Goal: Information Seeking & Learning: Learn about a topic

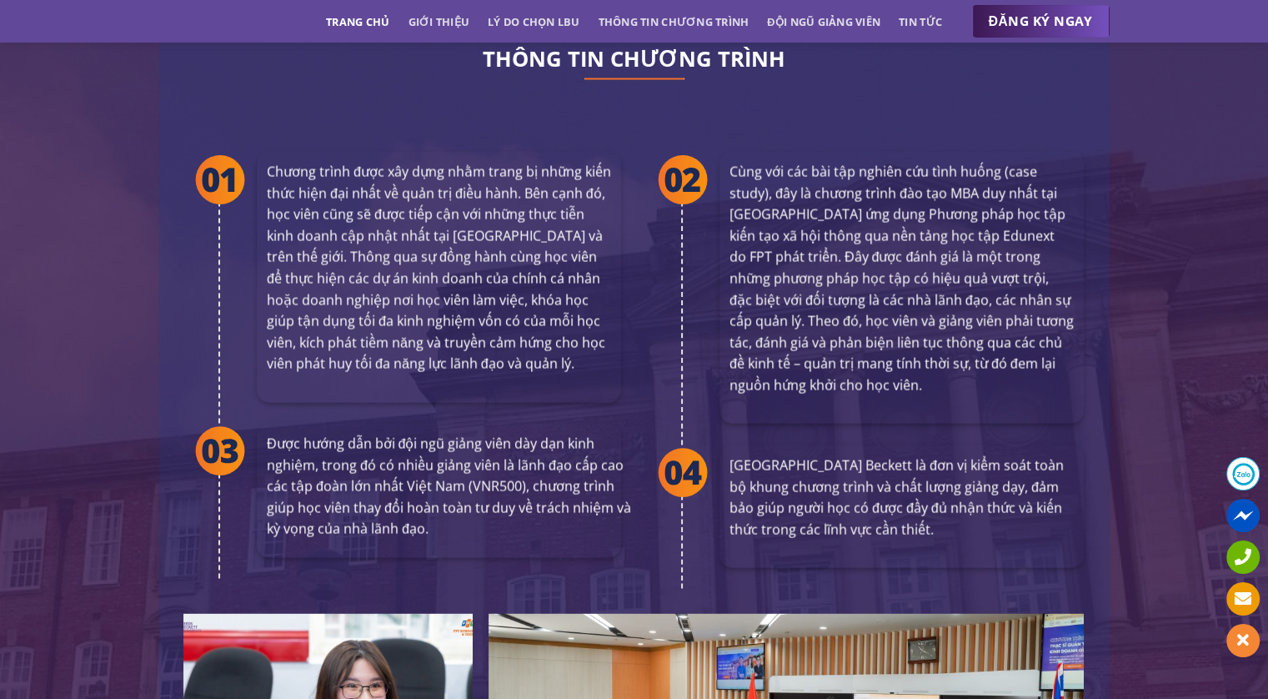
scroll to position [3130, 0]
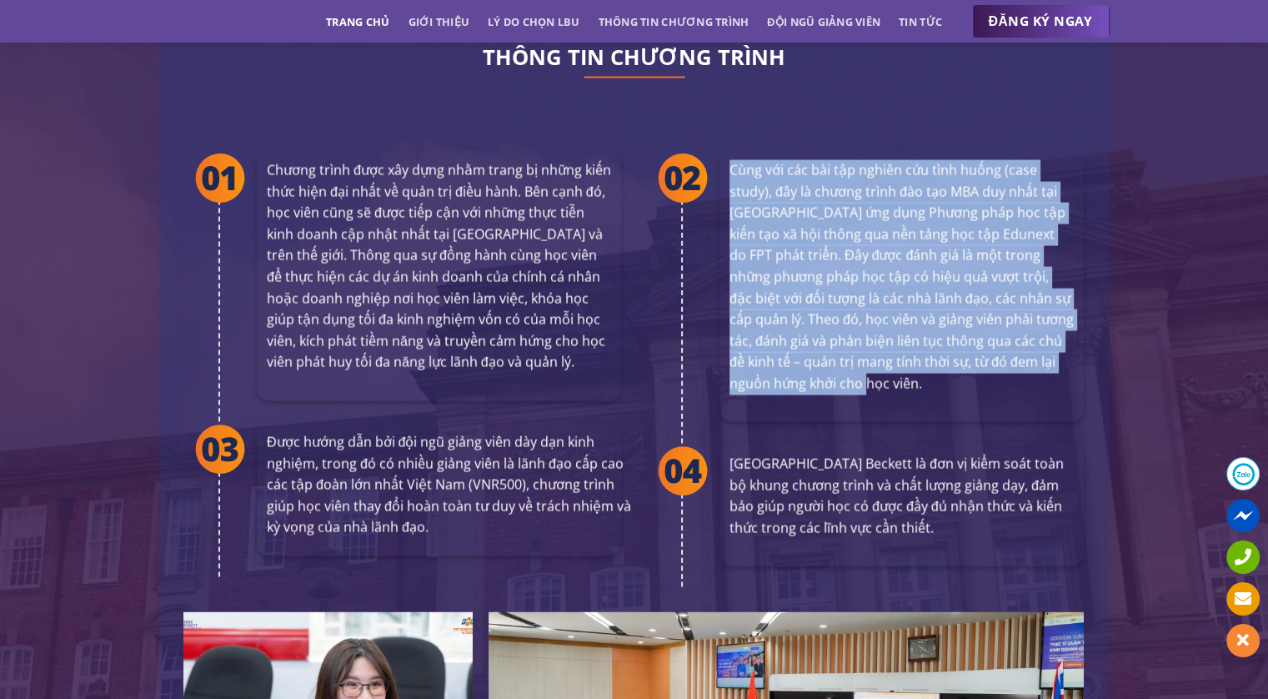
drag, startPoint x: 743, startPoint y: 138, endPoint x: 904, endPoint y: 349, distance: 264.6
click at [904, 349] on p "Cùng với các bài tập nghiên cứu tình huống (case study), đây là chương trình đà…" at bounding box center [902, 276] width 344 height 235
copy p "Cùng với các bài tập nghiên cứu tình huống (case study), đây là chương trình đà…"
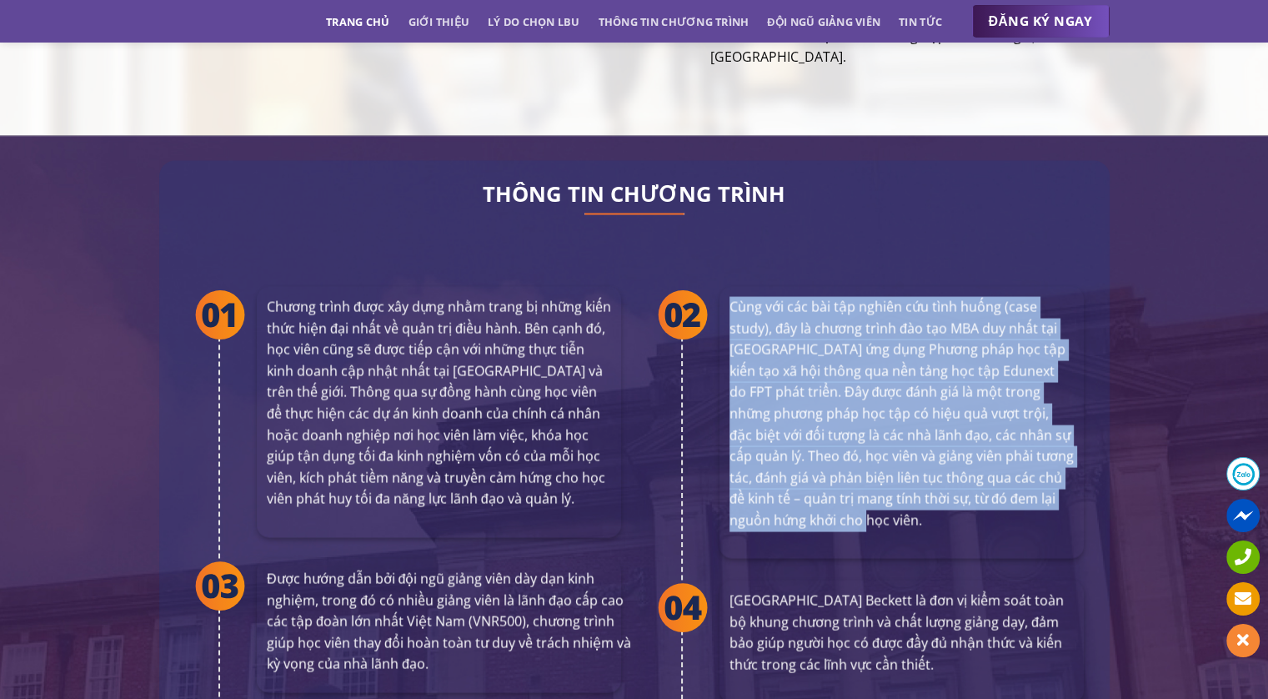
scroll to position [2996, 0]
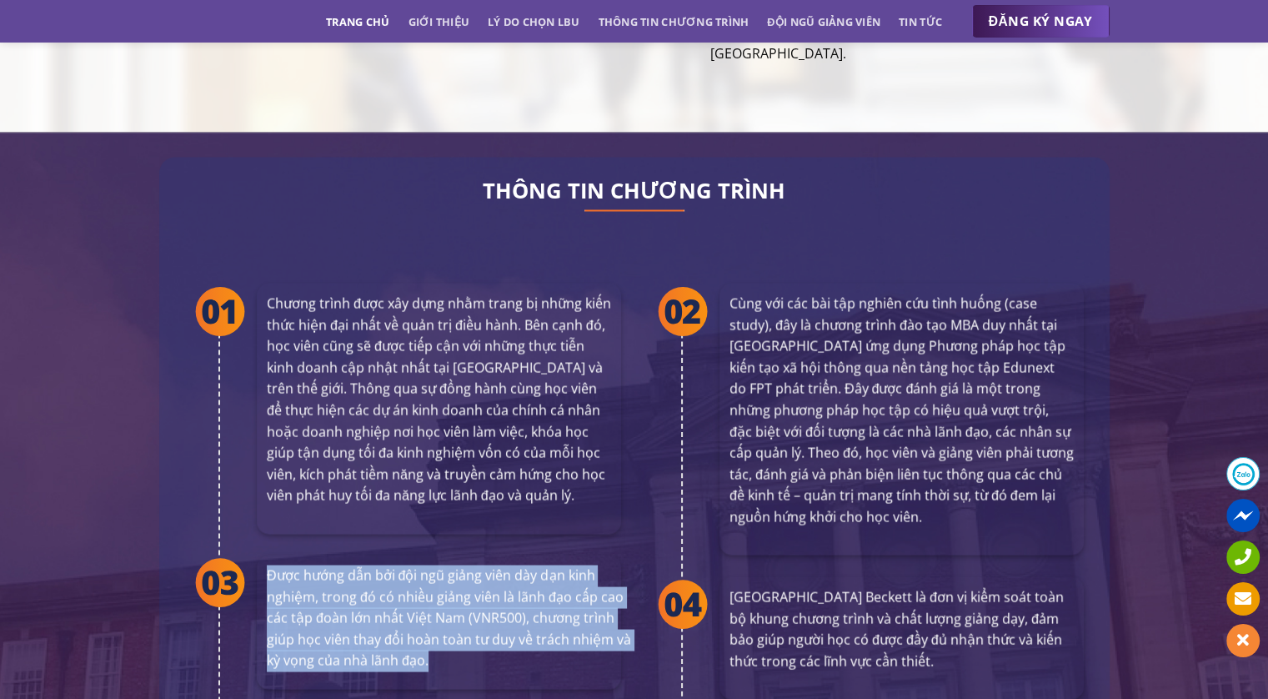
drag, startPoint x: 268, startPoint y: 533, endPoint x: 478, endPoint y: 618, distance: 225.9
click at [478, 618] on p "Được hướng dẫn bởi đội ngũ giảng viên dày dạn kinh nghiệm, trong đó có nhiều gi…" at bounding box center [449, 617] width 364 height 107
copy p "Được hướng dẫn bởi đội ngũ giảng viên dày dạn kinh nghiệm, trong đó có nhiều gi…"
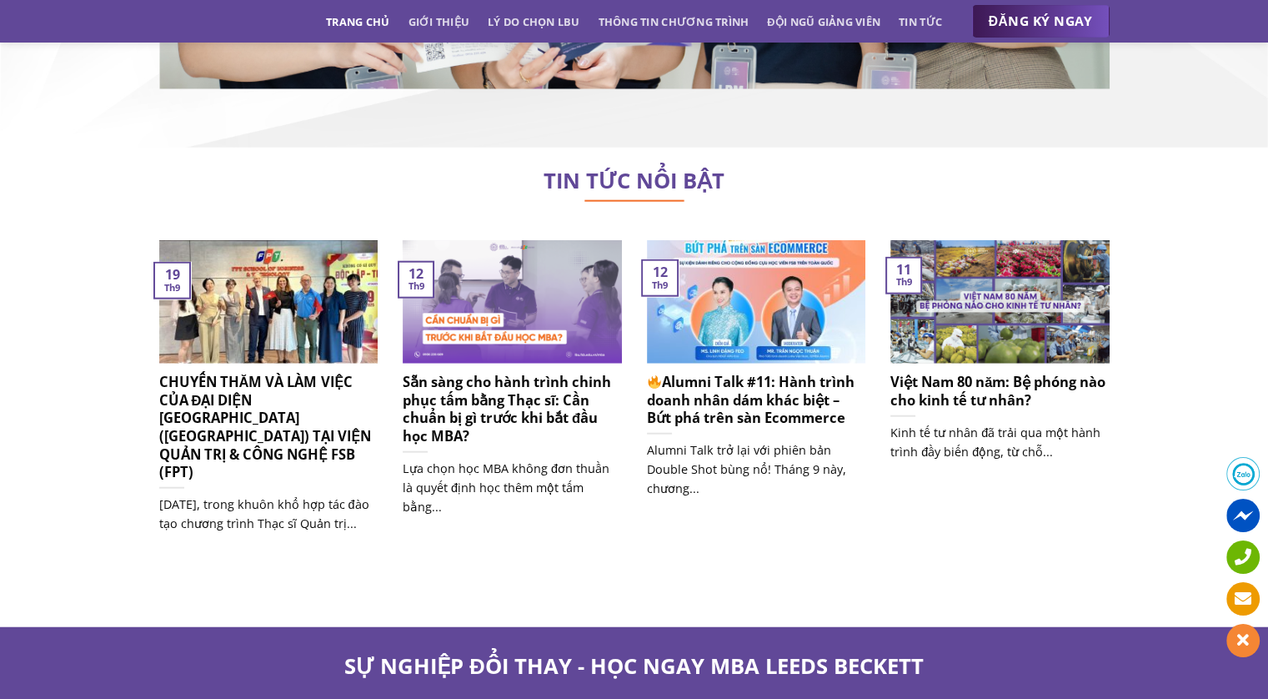
scroll to position [10397, 0]
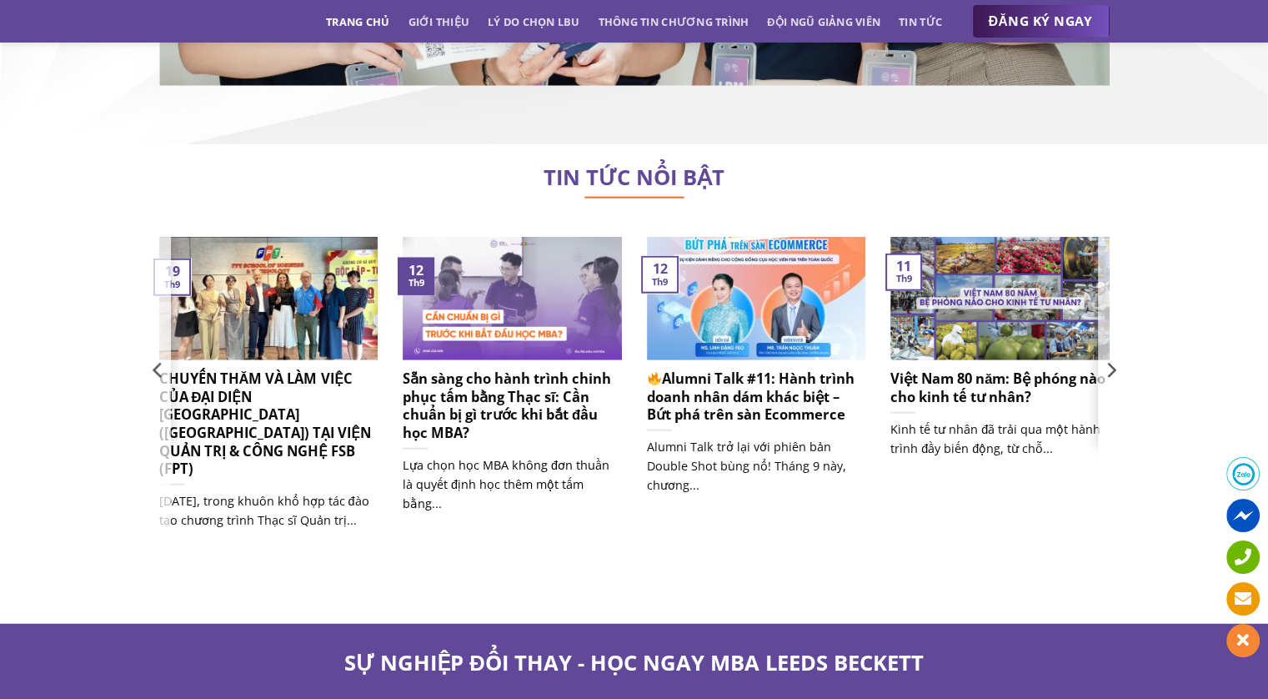
click at [506, 369] on h5 "Sẵn sàng cho hành trình chinh phục tấm bằng Thạc sĩ: Cần chuẩn bị gì trước khi …" at bounding box center [512, 405] width 219 height 72
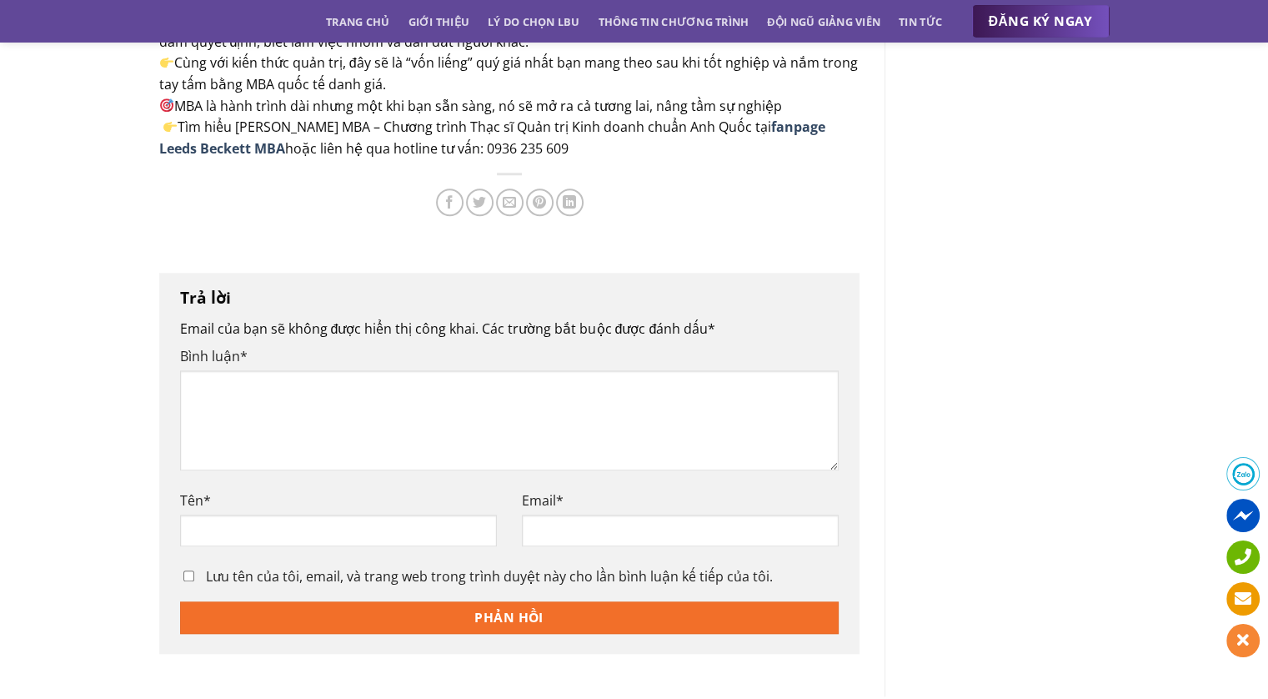
scroll to position [1309, 0]
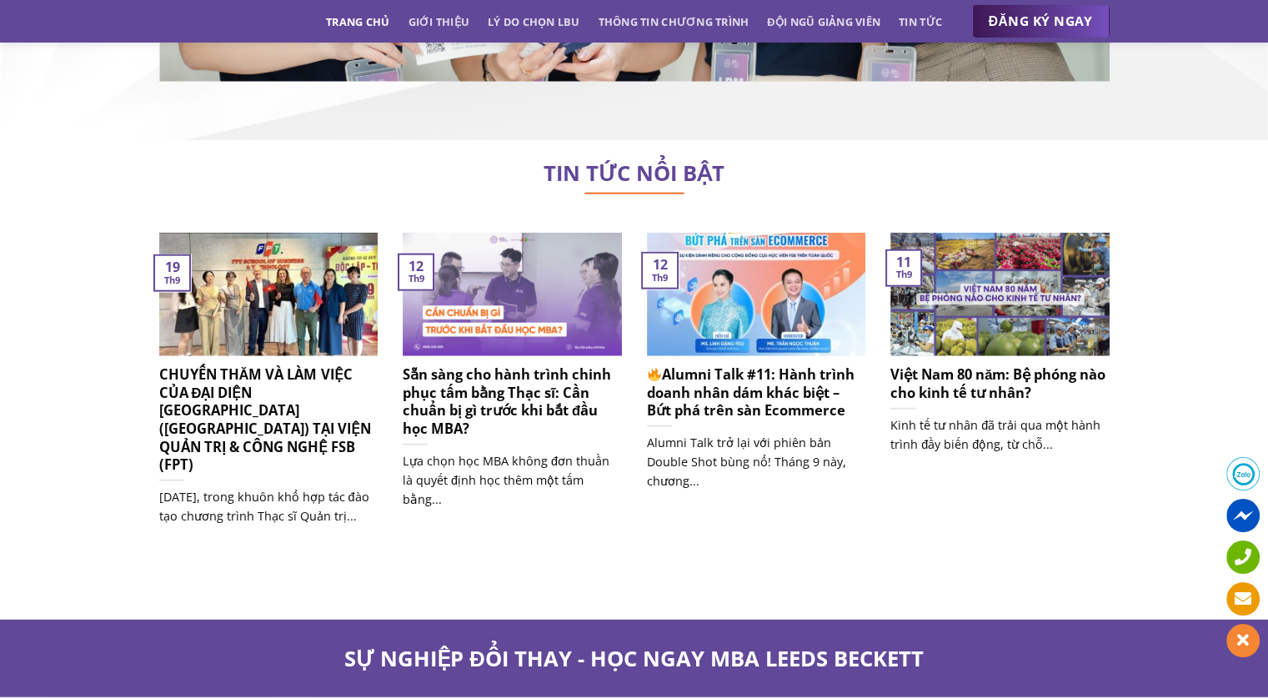
scroll to position [10385, 0]
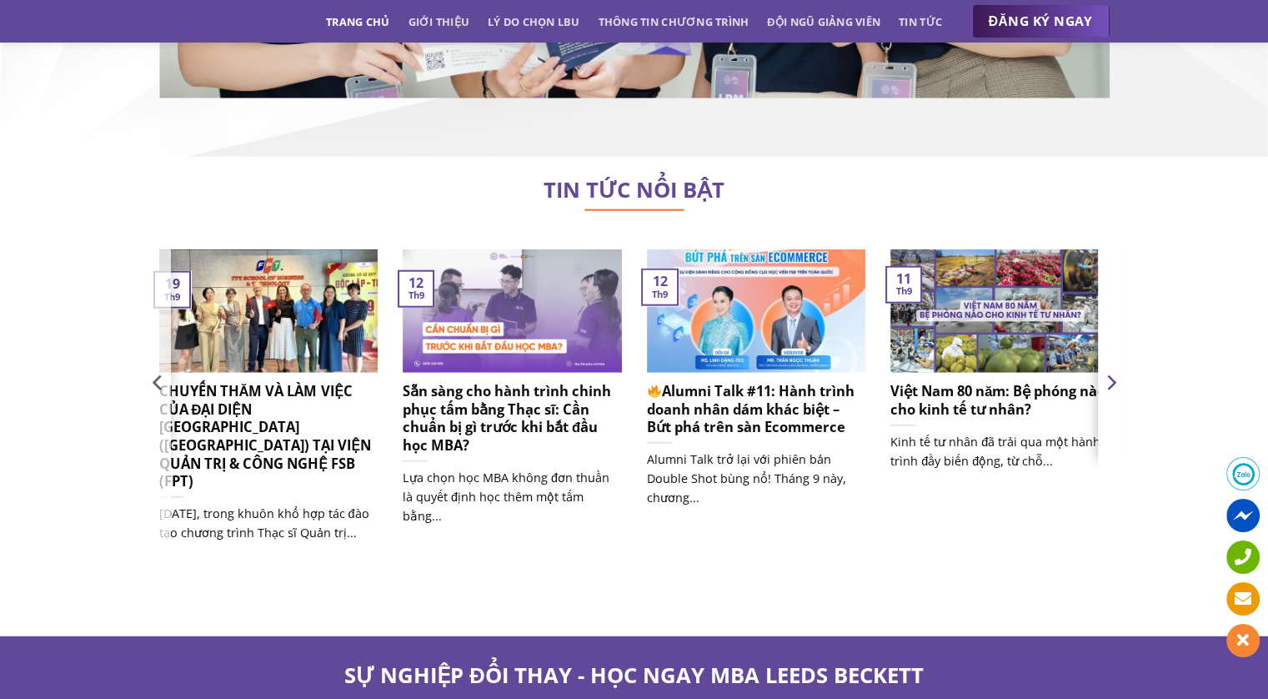
click at [1111, 370] on icon "Next" at bounding box center [1110, 382] width 25 height 25
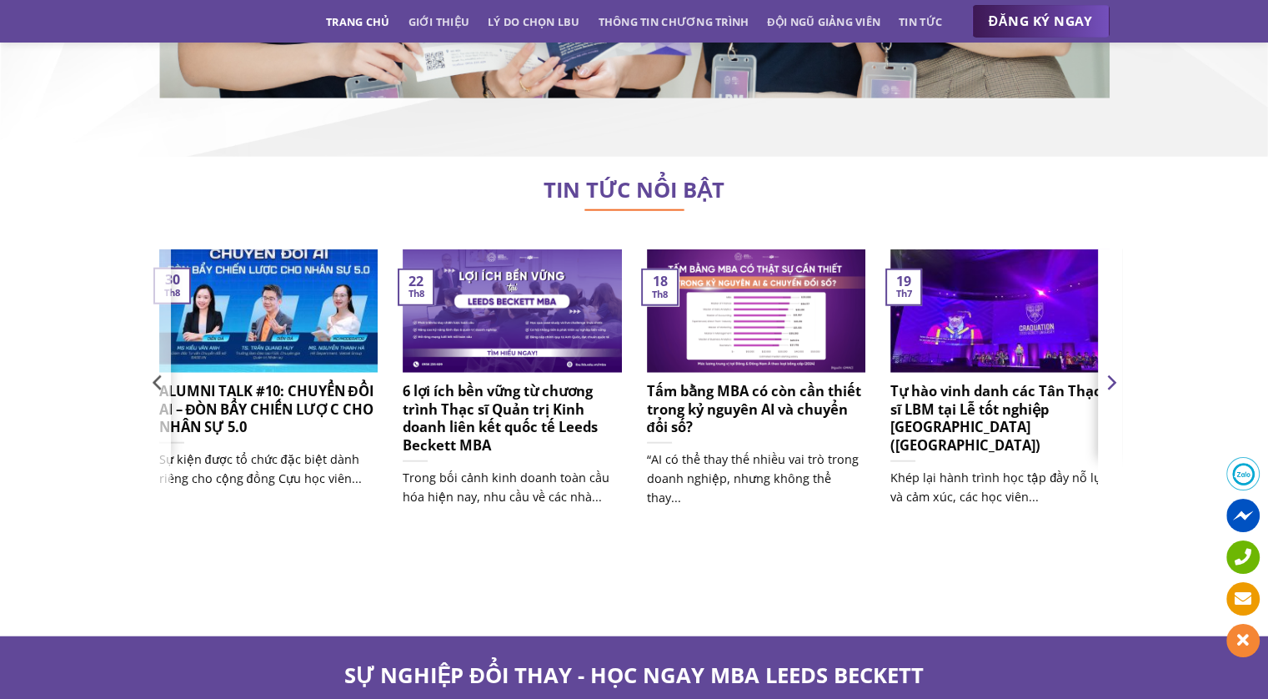
click at [1112, 375] on icon "Next" at bounding box center [1111, 382] width 9 height 15
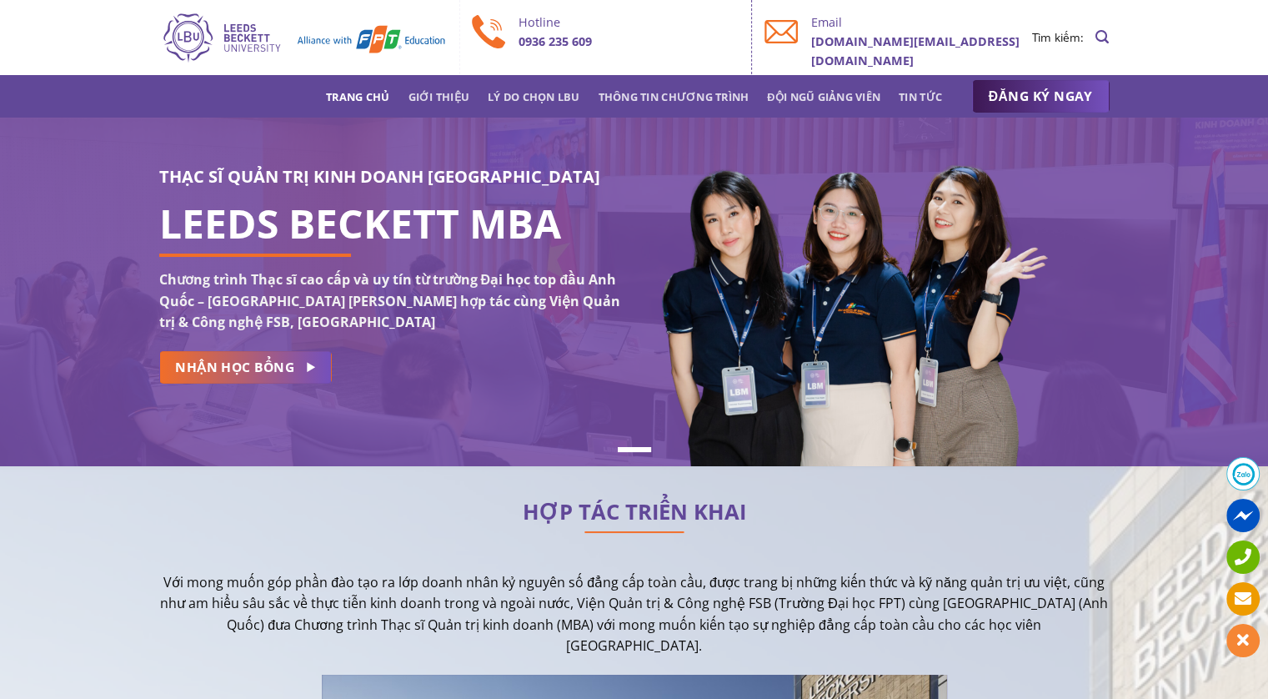
scroll to position [127, 0]
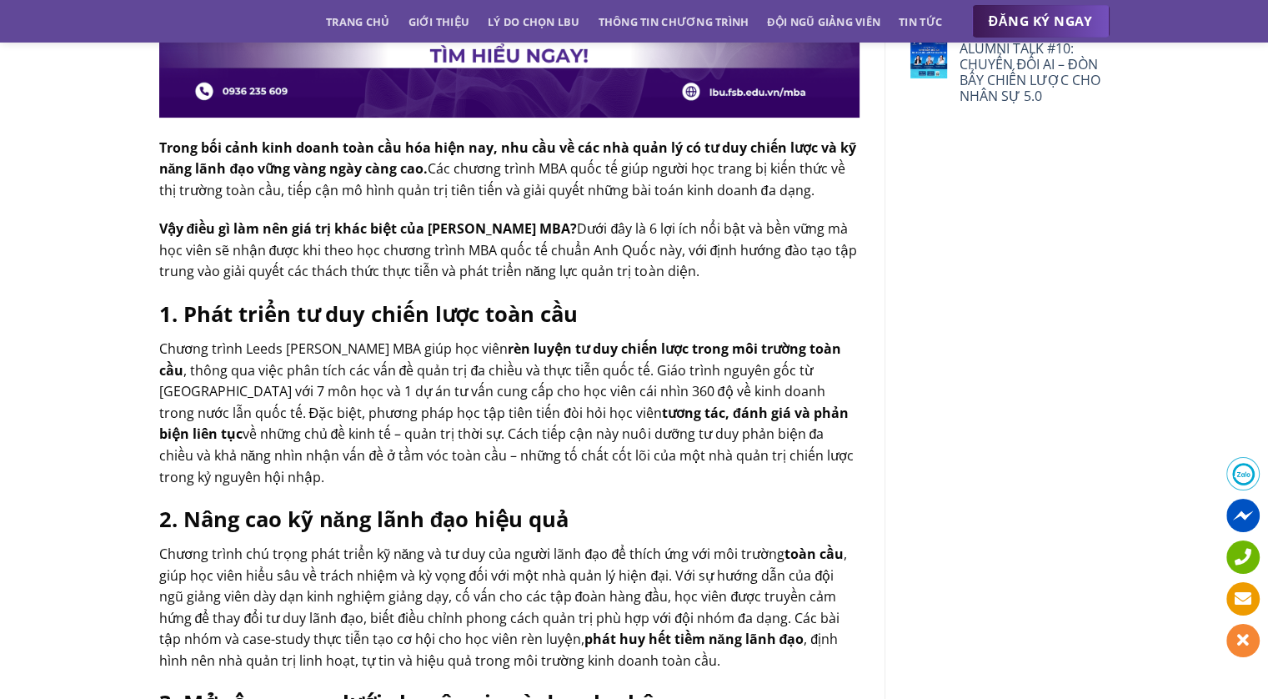
scroll to position [579, 0]
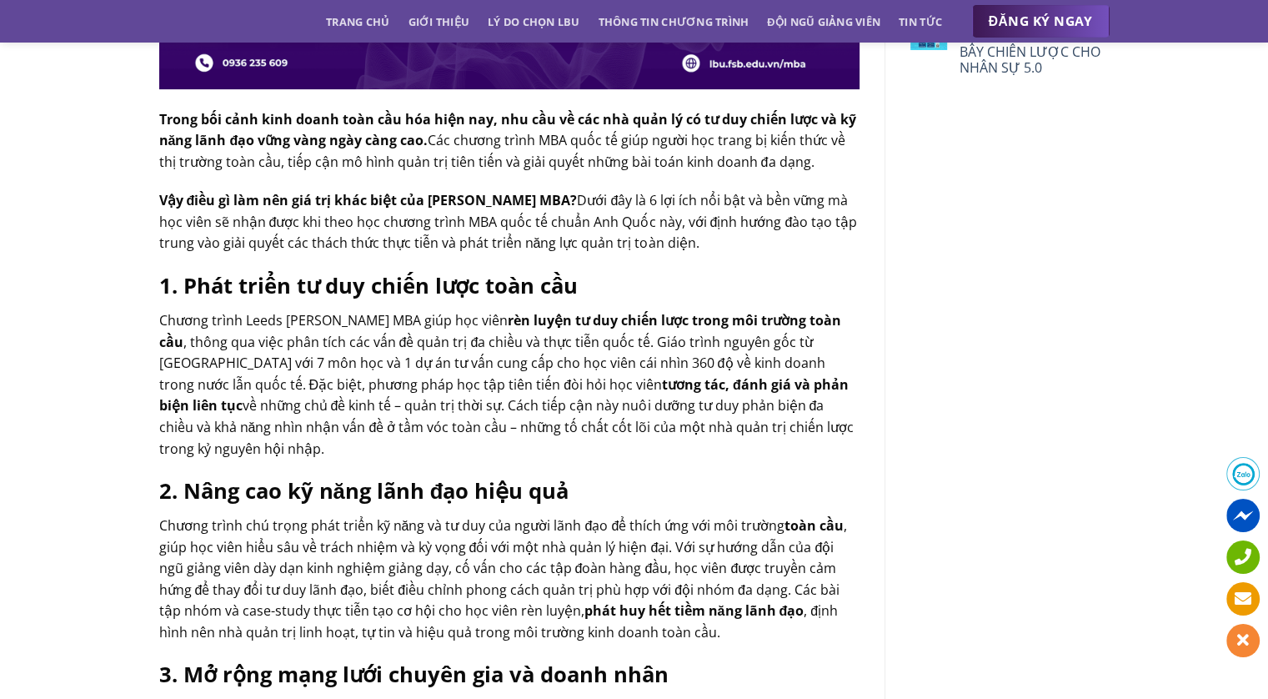
drag, startPoint x: 157, startPoint y: 316, endPoint x: 859, endPoint y: 419, distance: 709.6
copy p "Chương trình Leeds Beckett MBA giúp học viên rèn luyện tư duy chiến lược trong …"
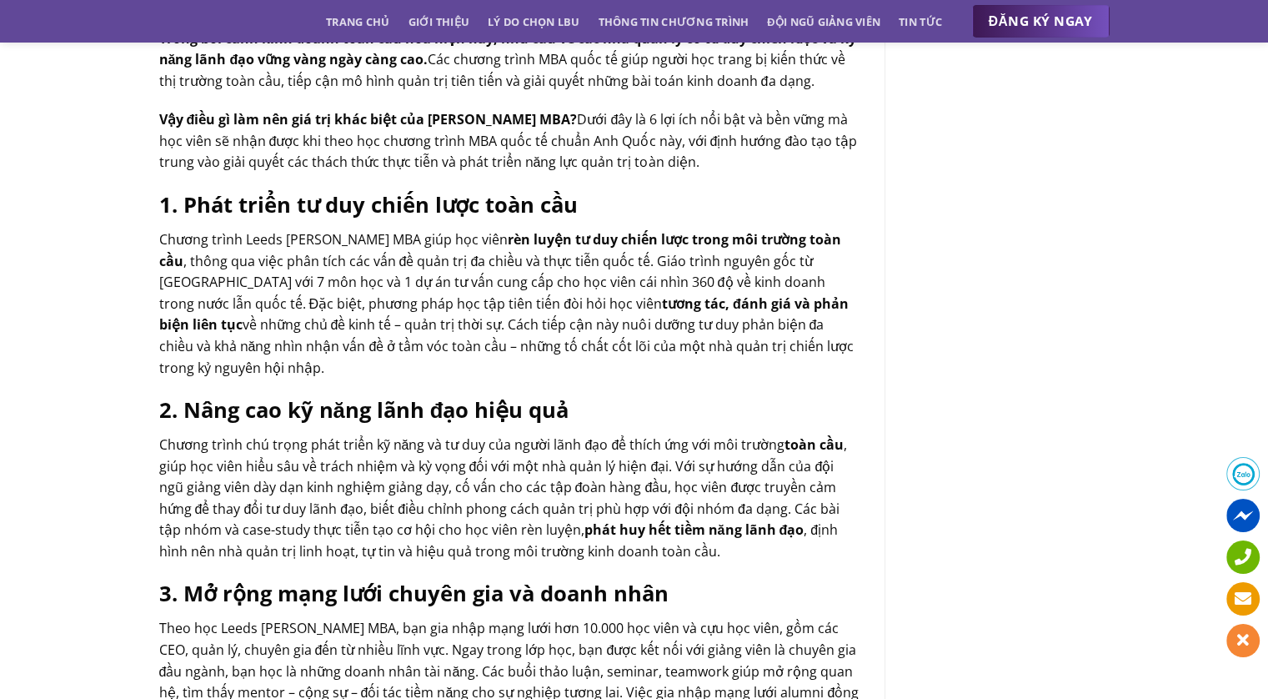
scroll to position [659, 0]
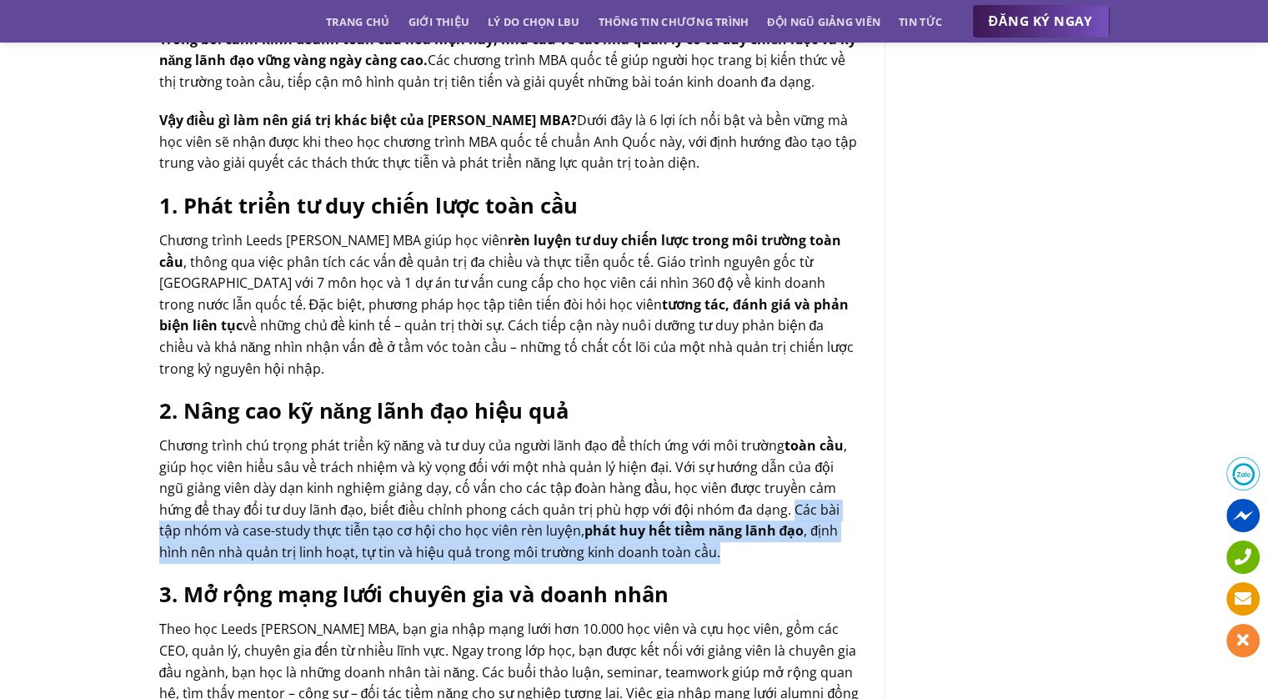
drag, startPoint x: 738, startPoint y: 486, endPoint x: 760, endPoint y: 529, distance: 48.8
click at [760, 529] on p "Chương trình chú trọng phát triển kỹ năng và tư duy của người lãnh đạo để thích…" at bounding box center [509, 499] width 700 height 128
copy p "Các bài tập nhóm và case-study thực tiễn tạo cơ hội cho học viên rèn luyện, phá…"
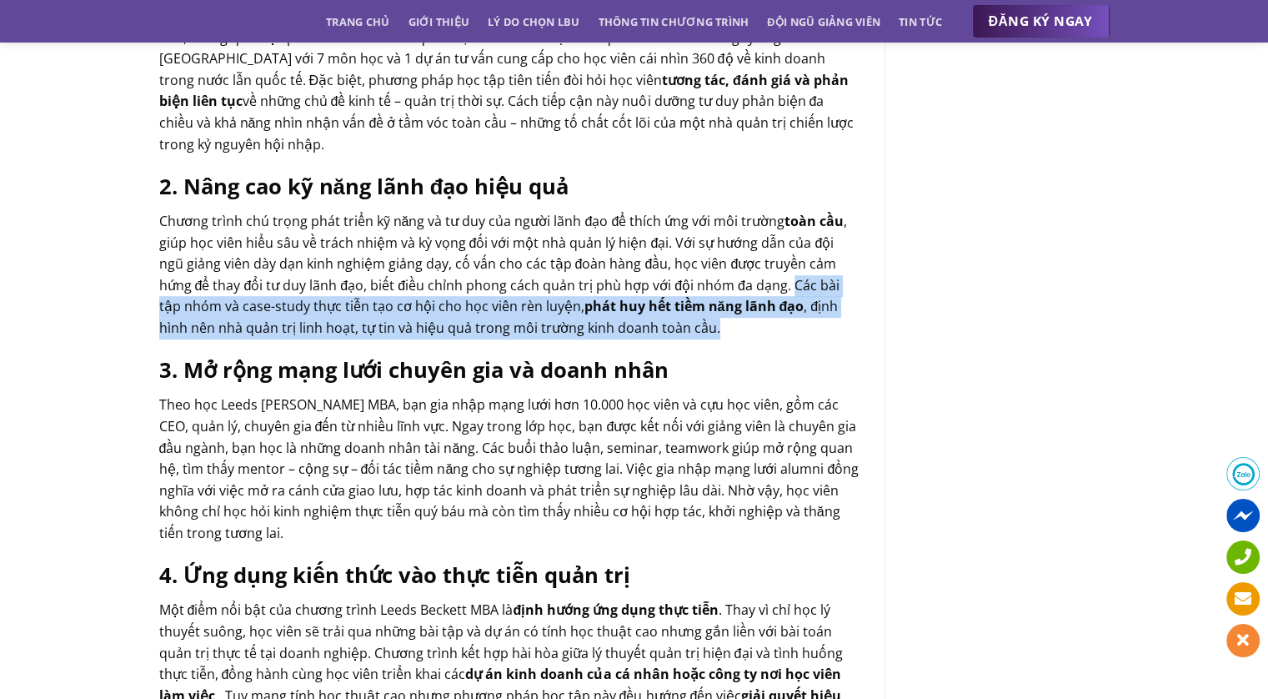
scroll to position [886, 0]
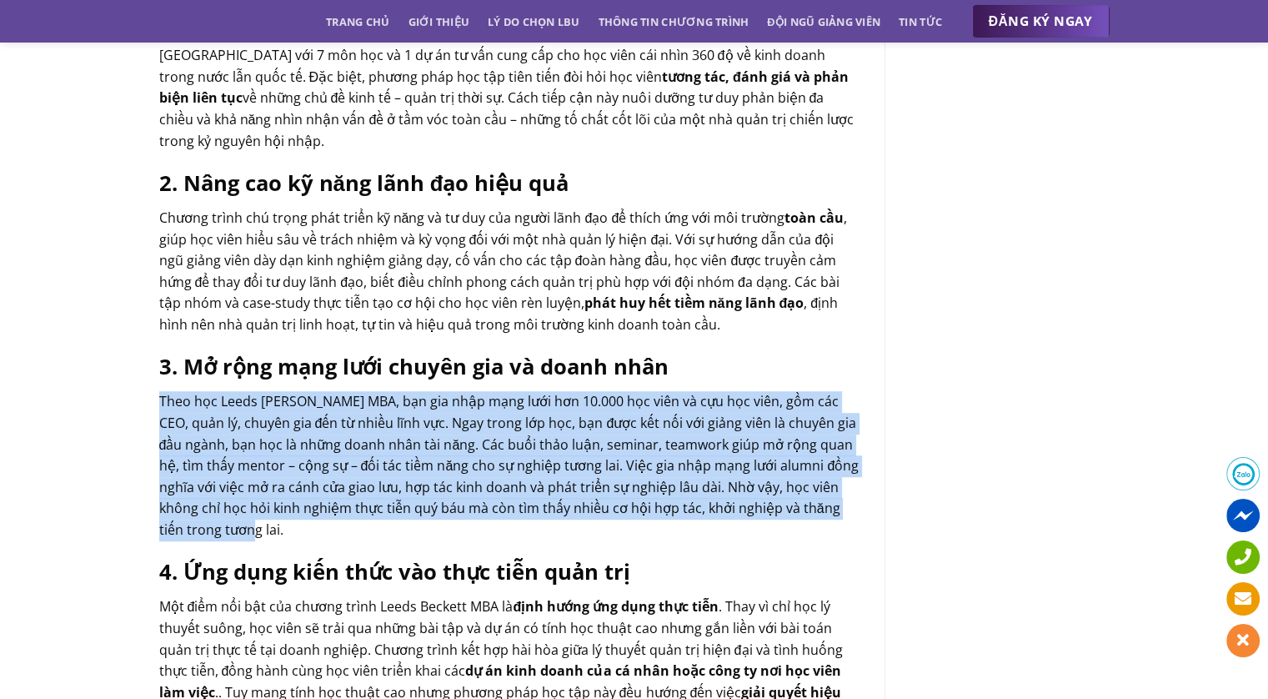
drag, startPoint x: 158, startPoint y: 379, endPoint x: 309, endPoint y: 519, distance: 206.5
copy span "Theo học Leeds Beckett MBA, bạn gia nhập mạng lưới hơn 10.000 học viên và cựu h…"
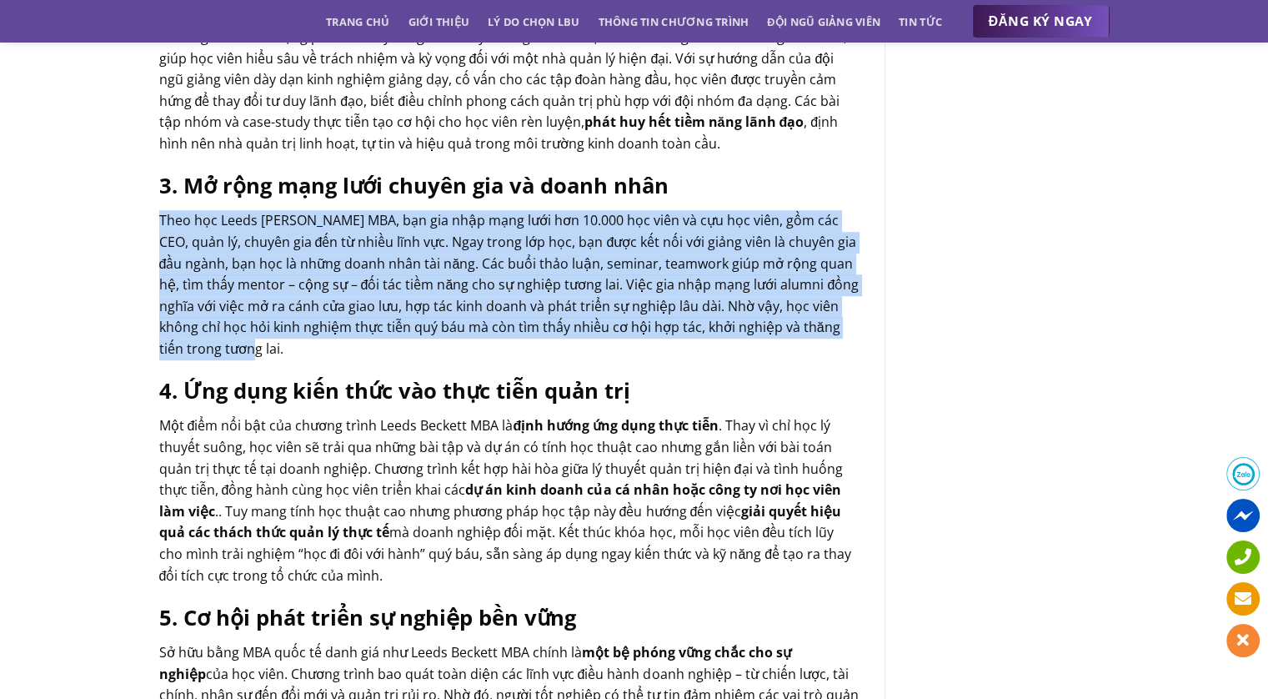
scroll to position [1076, 0]
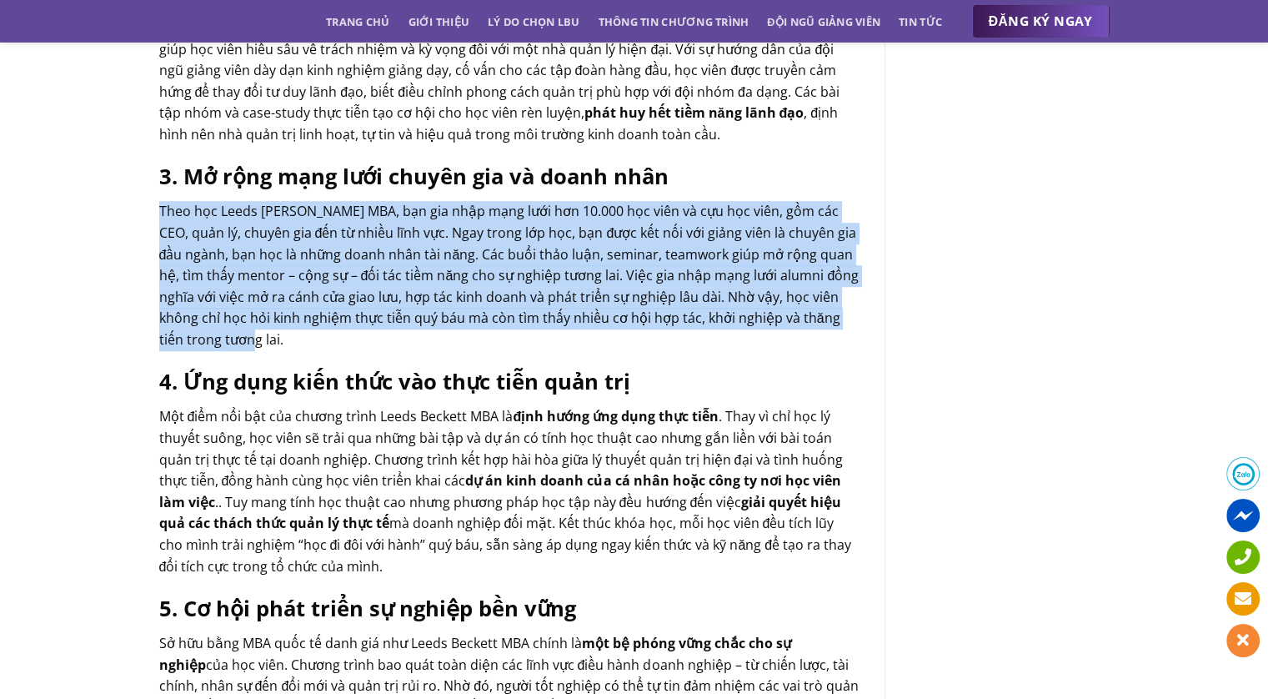
drag, startPoint x: 158, startPoint y: 393, endPoint x: 440, endPoint y: 539, distance: 318.5
click at [440, 539] on div "Chưa phân loại 6 lợi ích bền vững từ chương trình Thạc sĩ Quản trị Kinh doanh l…" at bounding box center [509, 531] width 750 height 2931
copy p "Một điểm nổi bật của chương trình Leeds Beckett MBA là định hướng ứng dụng thực…"
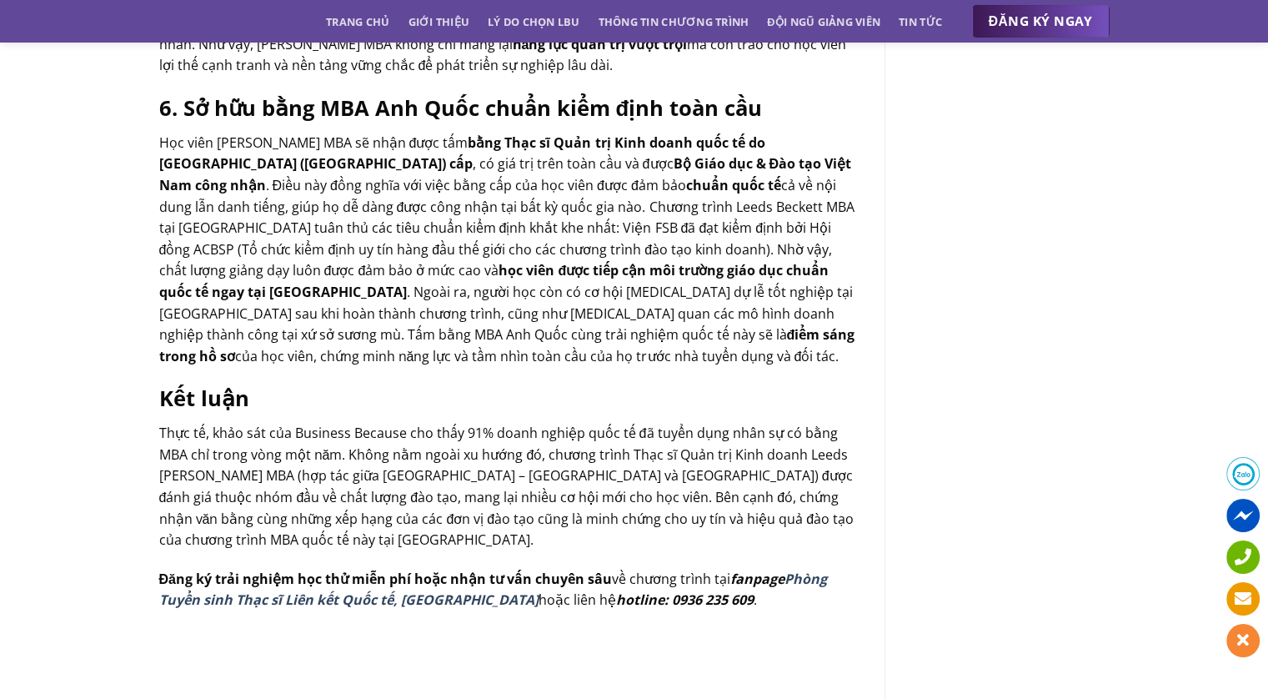
scroll to position [1847, 0]
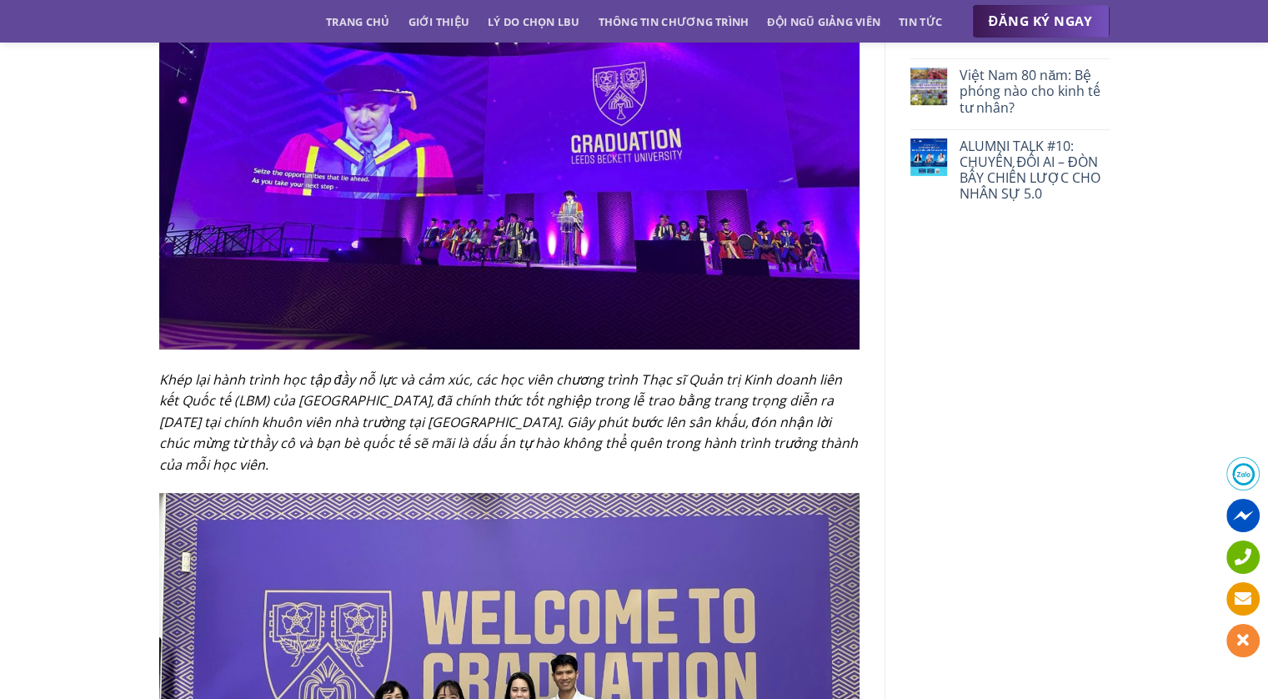
scroll to position [454, 0]
drag, startPoint x: 165, startPoint y: 383, endPoint x: 334, endPoint y: 456, distance: 184.5
click at [334, 456] on p "Khép lại hành trình học tập đầy nỗ lực và cảm xúc, các học viên chương trình Th…" at bounding box center [509, 422] width 700 height 107
drag, startPoint x: 161, startPoint y: 376, endPoint x: 327, endPoint y: 463, distance: 187.2
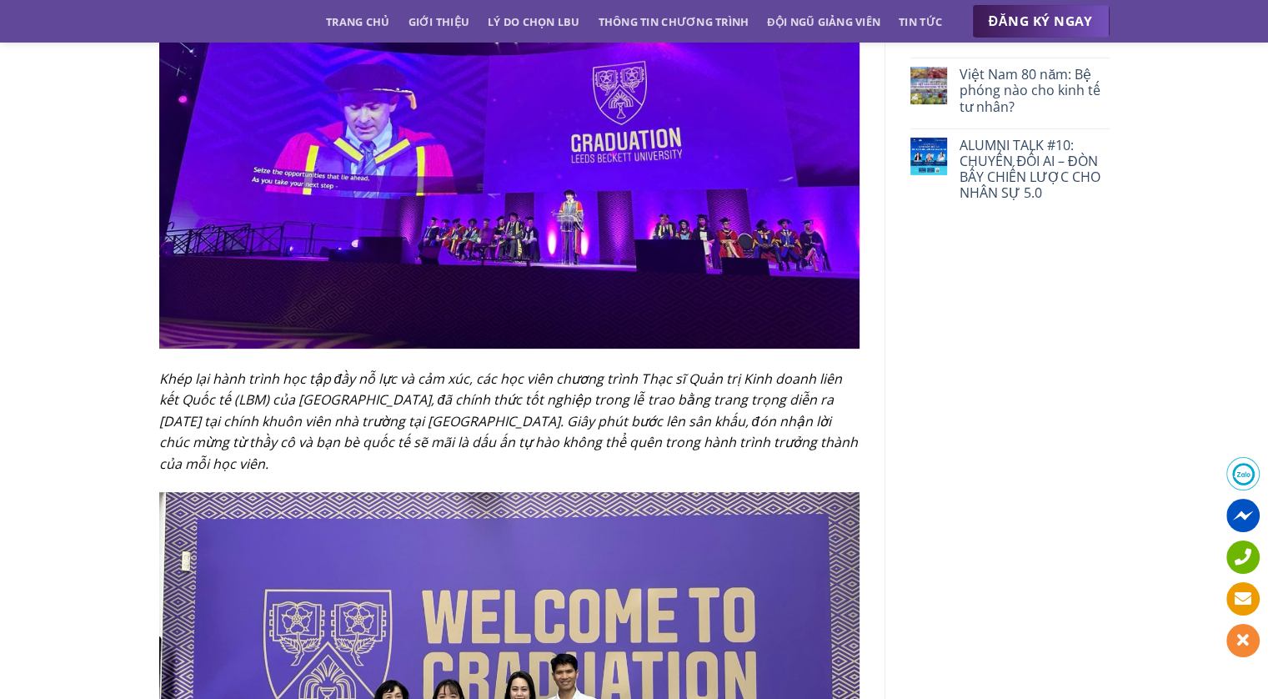
click at [327, 463] on p "Khép lại hành trình học tập đầy nỗ lực và cảm xúc, các học viên chương trình Th…" at bounding box center [509, 422] width 700 height 107
copy em "Khép lại hành trình học tập đầy nỗ lực và cảm xúc, các học viên chương trình Th…"
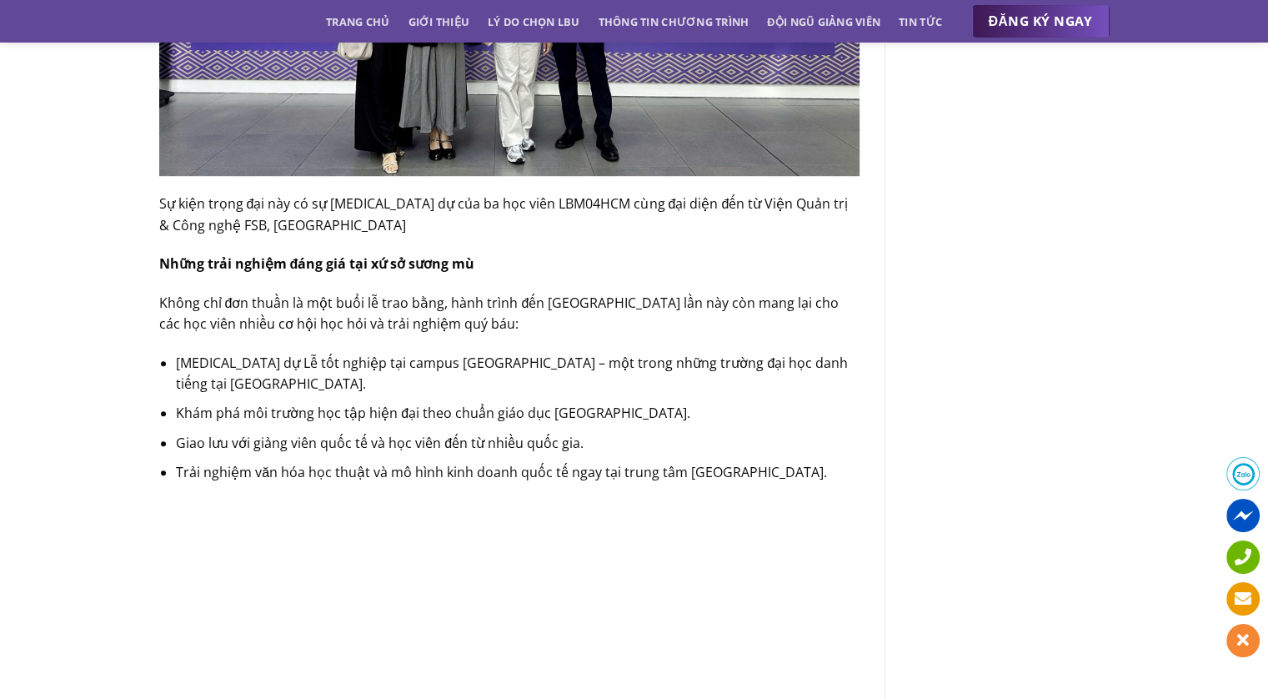
scroll to position [1291, 0]
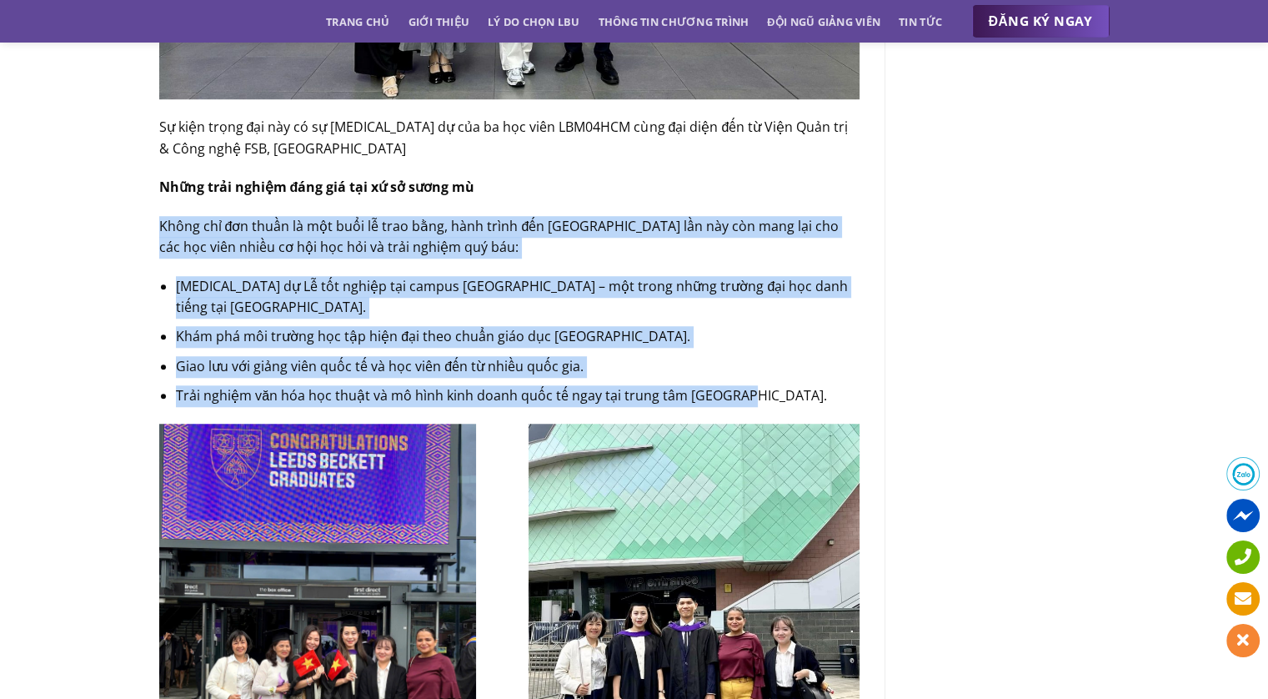
drag, startPoint x: 158, startPoint y: 225, endPoint x: 753, endPoint y: 398, distance: 619.0
copy div "Không chỉ đơn thuần là một buổi lễ trao bằng, hành trình đến Vương quốc Anh lần…"
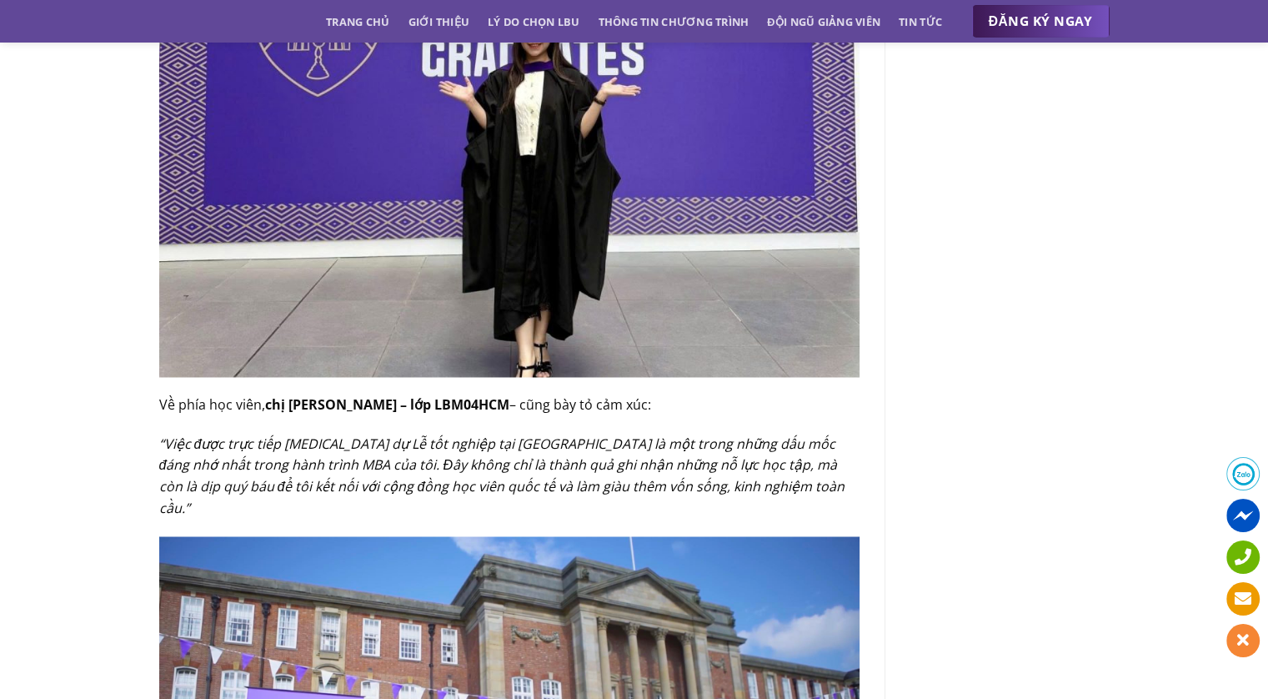
scroll to position [2661, 0]
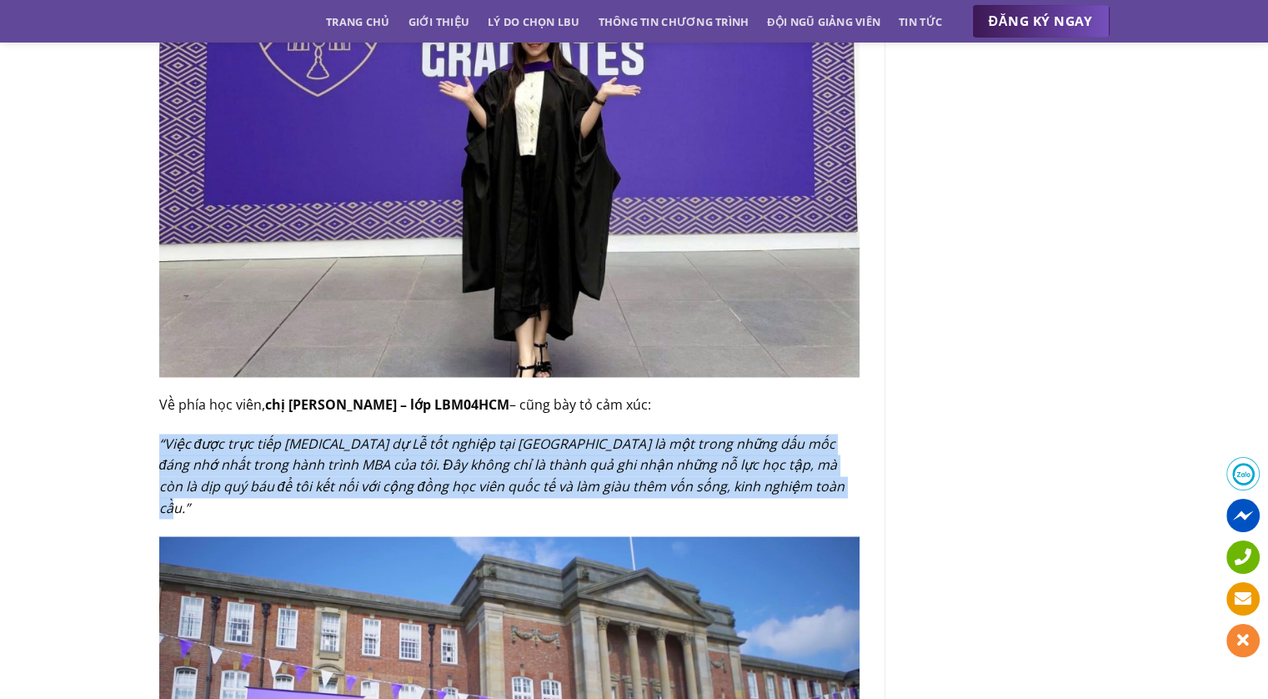
drag, startPoint x: 156, startPoint y: 419, endPoint x: 780, endPoint y: 456, distance: 625.5
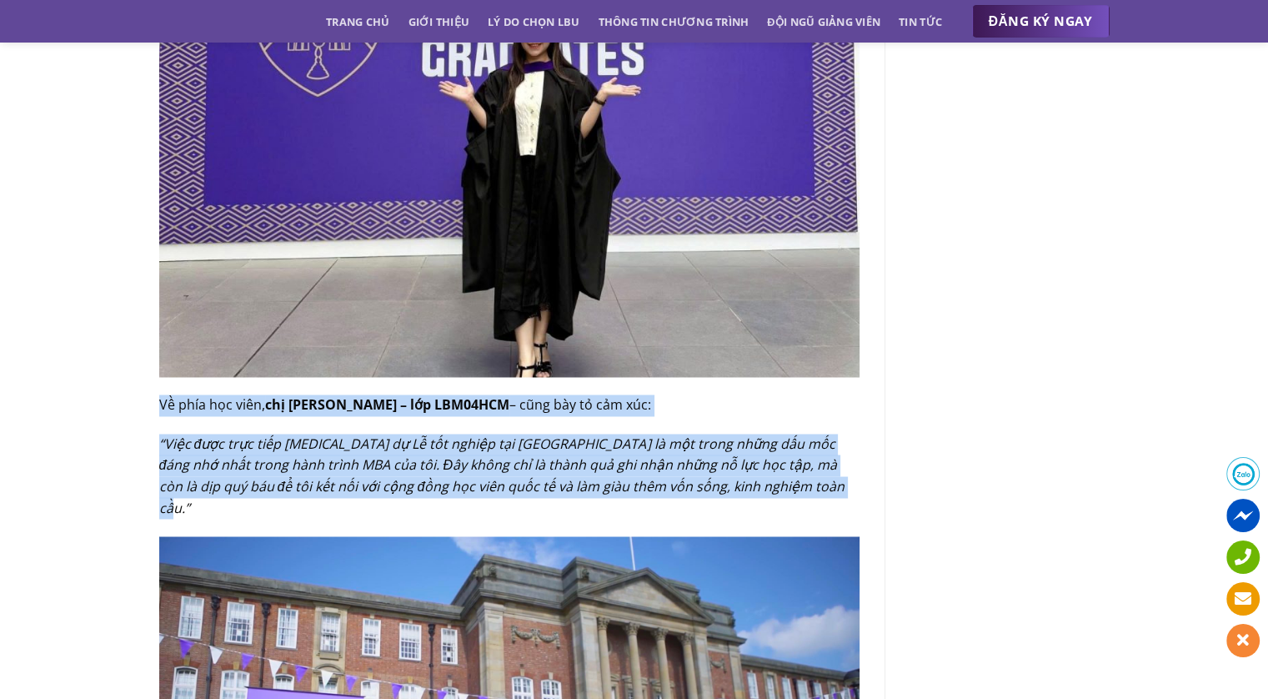
drag, startPoint x: 160, startPoint y: 380, endPoint x: 794, endPoint y: 463, distance: 639.0
copy div "Về phía học viên, chị Trần Phương Chi – lớp LBM04HCM – cũng bày tỏ cảm xúc: “Vi…"
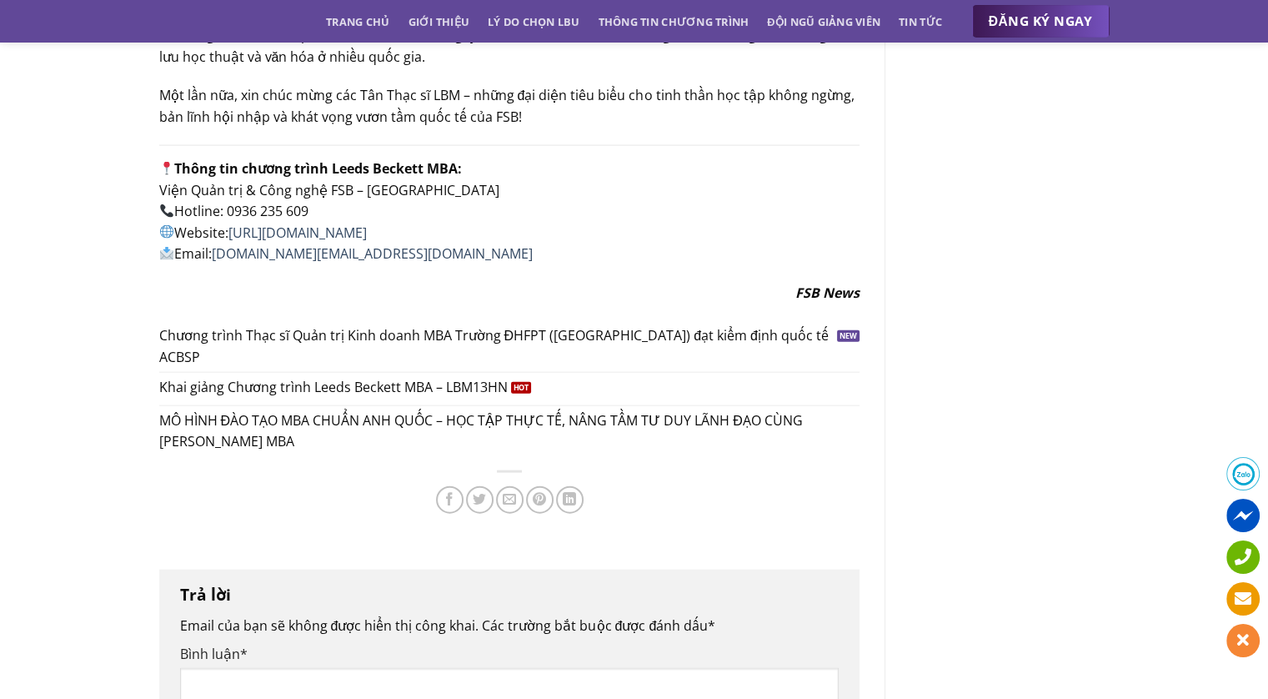
scroll to position [3645, 0]
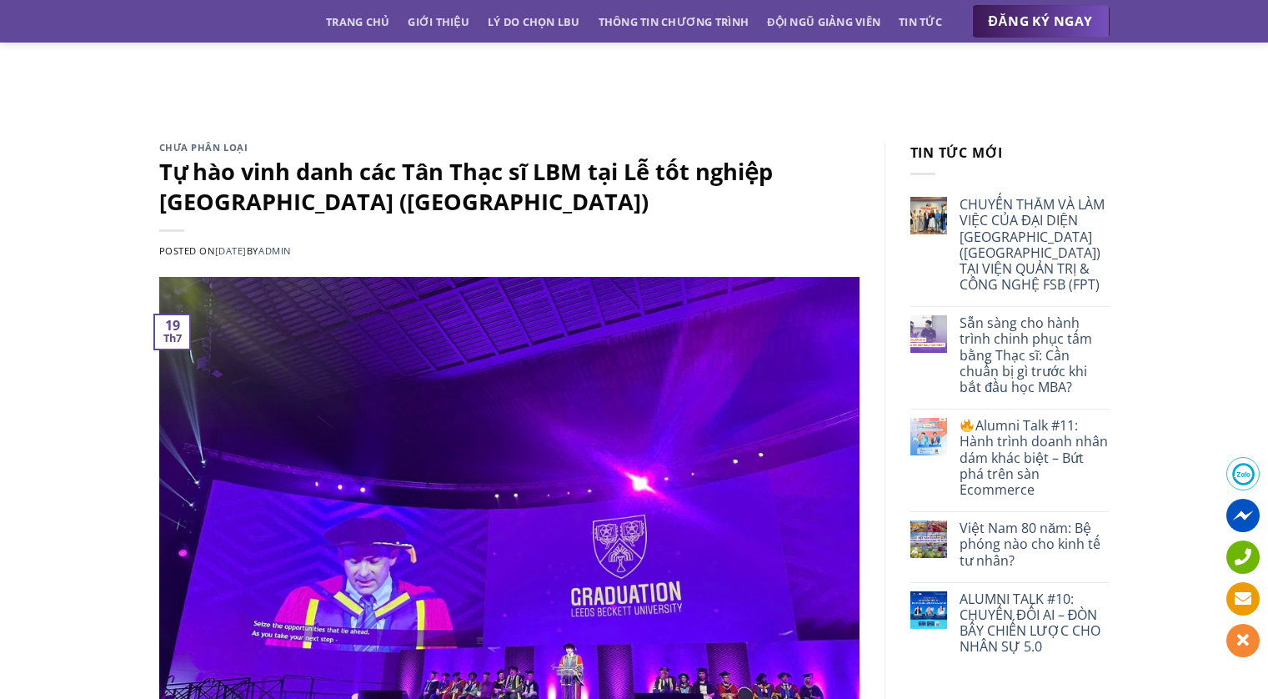
scroll to position [3645, 0]
